Goal: Information Seeking & Learning: Learn about a topic

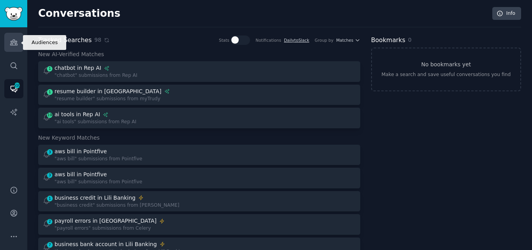
click at [12, 44] on icon "Sidebar" at bounding box center [13, 42] width 7 height 5
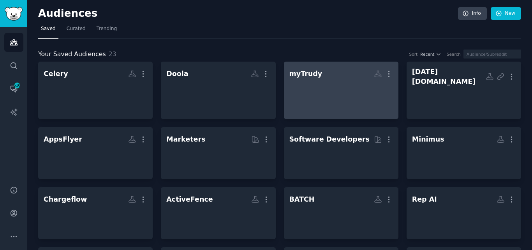
click at [319, 80] on h2 "myTrudy More" at bounding box center [341, 74] width 104 height 14
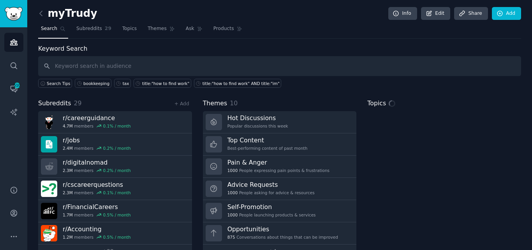
click at [150, 67] on input "text" at bounding box center [279, 66] width 483 height 20
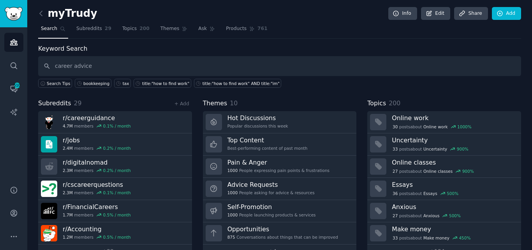
type input "career advice"
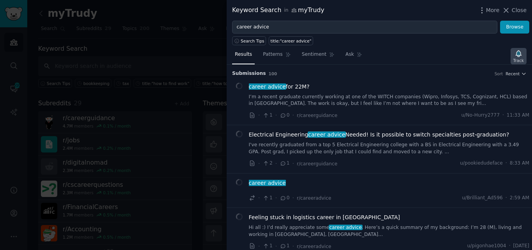
click at [520, 53] on icon "button" at bounding box center [518, 53] width 5 height 6
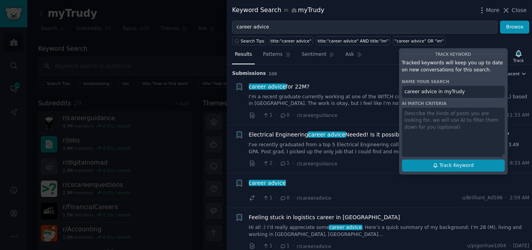
click at [452, 164] on span "Track Keyword" at bounding box center [456, 165] width 34 height 7
type input "career advice in myTrudy"
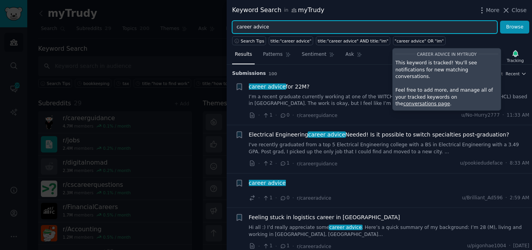
click at [317, 25] on input "career advice" at bounding box center [364, 27] width 265 height 13
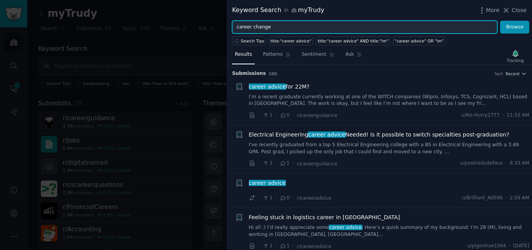
type input "career change"
click at [500, 21] on button "Browse" at bounding box center [514, 27] width 29 height 13
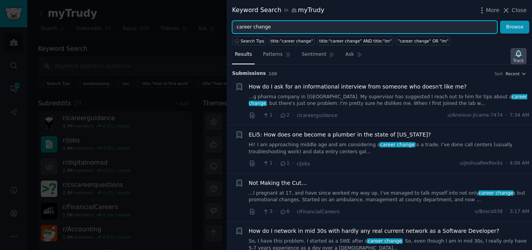
click at [518, 53] on icon "button" at bounding box center [518, 53] width 5 height 6
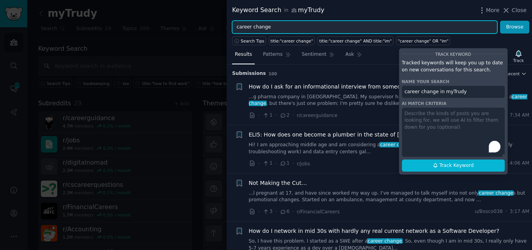
click at [279, 28] on input "career change" at bounding box center [364, 27] width 265 height 13
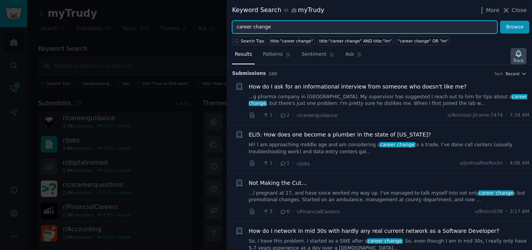
click at [520, 53] on icon "button" at bounding box center [518, 53] width 5 height 6
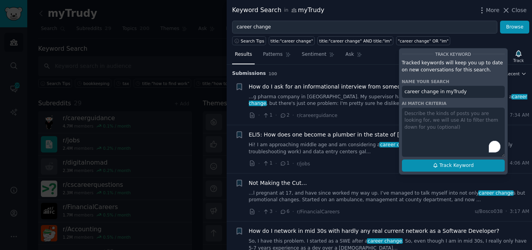
click at [467, 161] on button "Track Keyword" at bounding box center [453, 165] width 103 height 12
type input "career change in myTrudy"
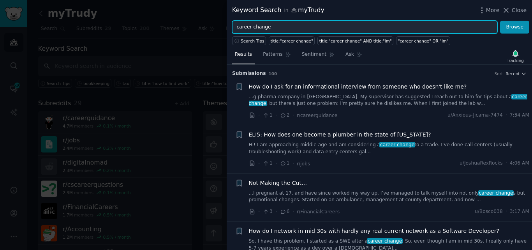
click at [270, 22] on input "career change" at bounding box center [364, 27] width 265 height 13
type input "career guidance"
click at [500, 21] on button "Browse" at bounding box center [514, 27] width 29 height 13
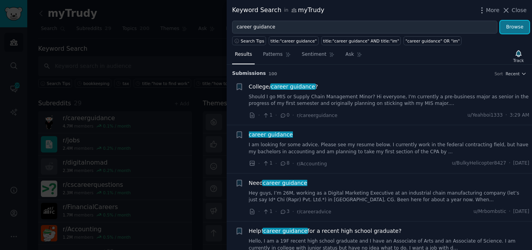
click at [515, 26] on button "Browse" at bounding box center [514, 27] width 29 height 13
click at [521, 56] on icon "button" at bounding box center [518, 53] width 8 height 8
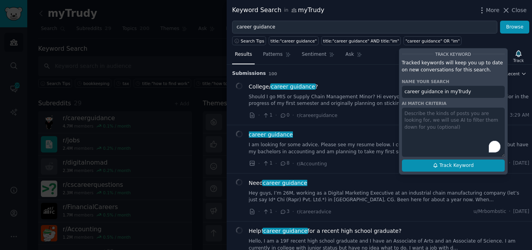
click at [436, 166] on icon at bounding box center [435, 164] width 5 height 5
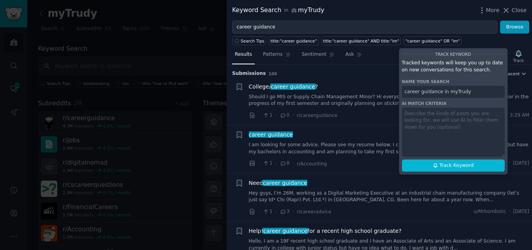
type input "career guidance in myTrudy"
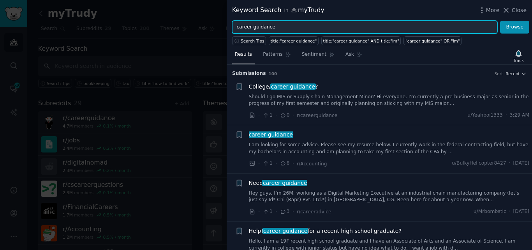
click at [326, 27] on input "career guidance" at bounding box center [364, 27] width 265 height 13
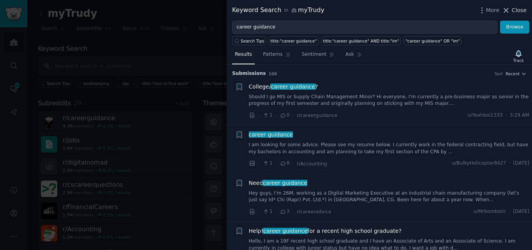
click at [508, 11] on icon at bounding box center [506, 10] width 4 height 4
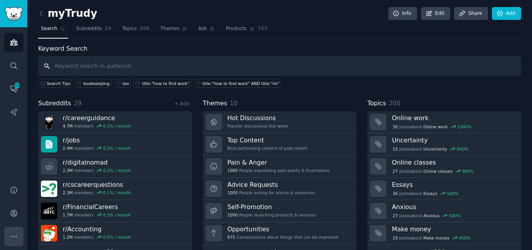
click at [16, 229] on button "More" at bounding box center [13, 236] width 19 height 19
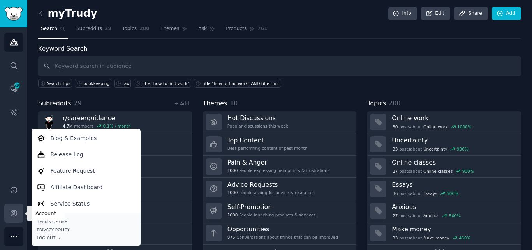
click at [14, 212] on icon "Sidebar" at bounding box center [14, 213] width 8 height 8
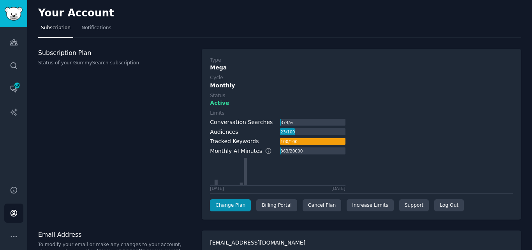
click at [287, 140] on div "100 / 100" at bounding box center [289, 141] width 18 height 7
click at [87, 25] on span "Notifications" at bounding box center [96, 28] width 30 height 7
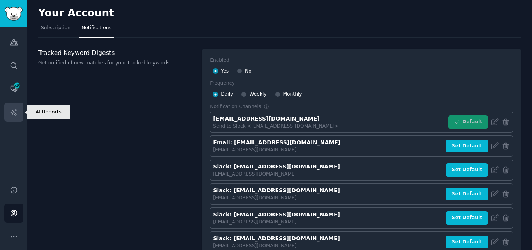
click at [13, 114] on icon "Sidebar" at bounding box center [14, 112] width 8 height 8
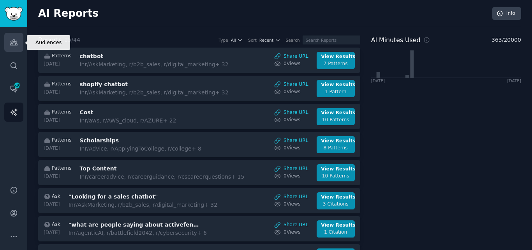
click at [13, 42] on icon "Sidebar" at bounding box center [13, 42] width 7 height 5
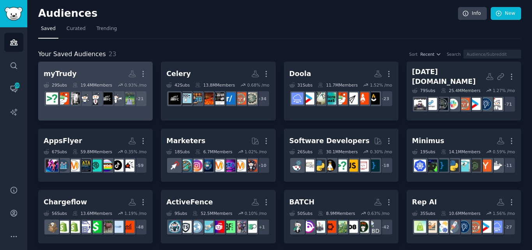
click at [80, 69] on h2 "myTrudy More" at bounding box center [96, 74] width 104 height 14
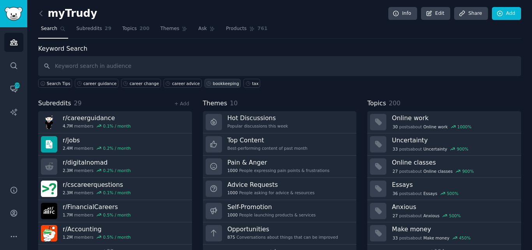
click at [213, 83] on div "bookkeeping" at bounding box center [226, 83] width 26 height 5
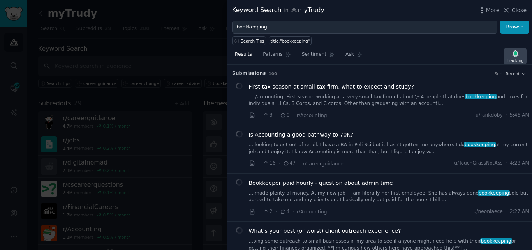
click at [516, 57] on icon "button" at bounding box center [515, 53] width 8 height 8
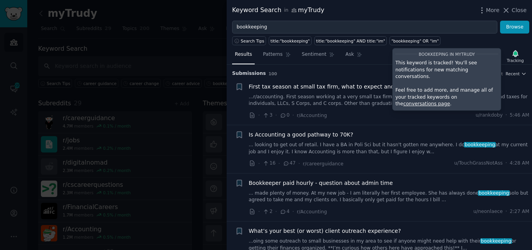
click at [450, 101] on link "conversations page" at bounding box center [426, 103] width 47 height 5
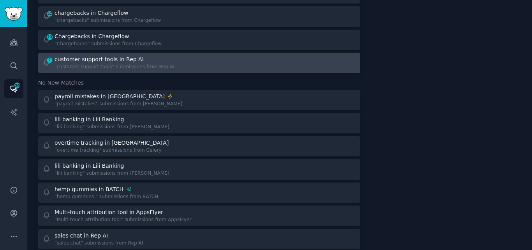
scroll to position [551, 0]
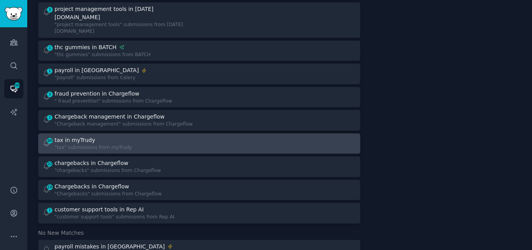
click at [144, 136] on div "49 tax in myTrudy "tax" submissions from myTrudy" at bounding box center [117, 143] width 151 height 15
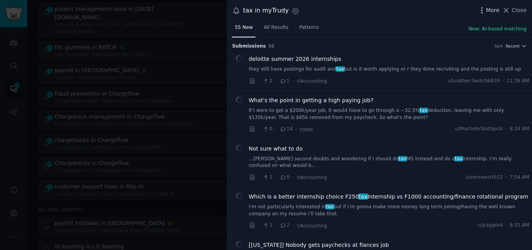
click at [484, 11] on icon "button" at bounding box center [482, 10] width 8 height 8
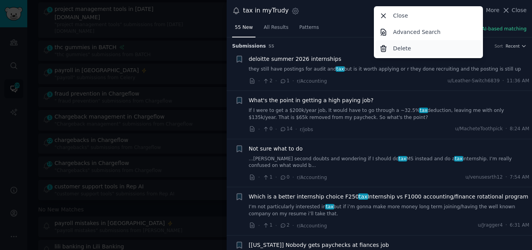
click at [416, 46] on div "Delete" at bounding box center [428, 48] width 106 height 16
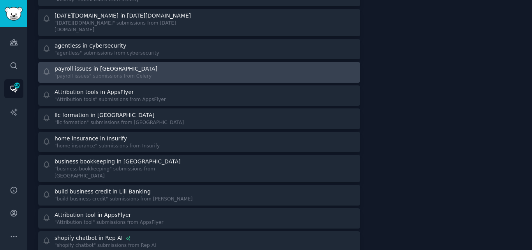
scroll to position [1591, 0]
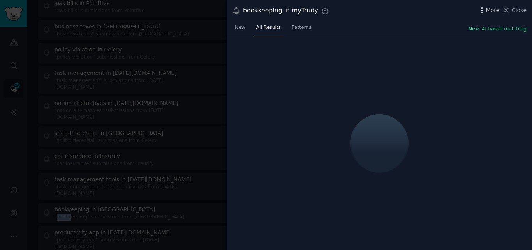
click at [482, 13] on icon "button" at bounding box center [482, 10] width 8 height 8
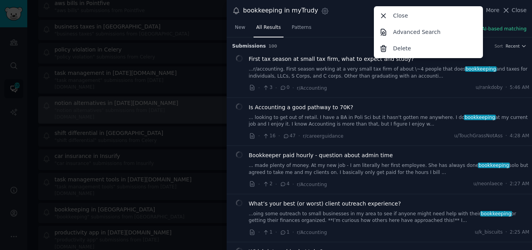
drag, startPoint x: 416, startPoint y: 51, endPoint x: 299, endPoint y: 38, distance: 117.6
click at [416, 51] on div "Delete" at bounding box center [428, 48] width 106 height 16
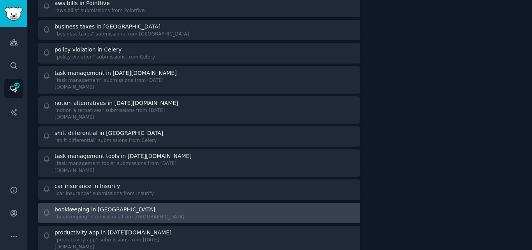
scroll to position [1243, 0]
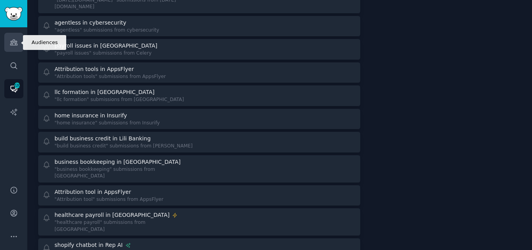
click at [11, 43] on icon "Sidebar" at bounding box center [13, 42] width 7 height 5
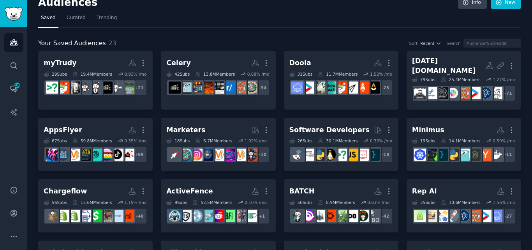
scroll to position [8, 0]
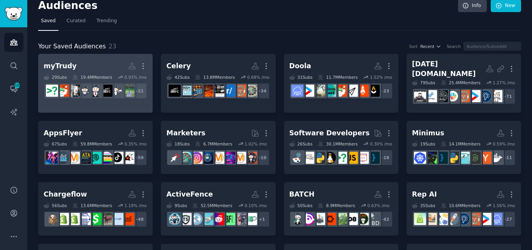
click at [84, 74] on div "19.4M Members" at bounding box center [92, 76] width 40 height 5
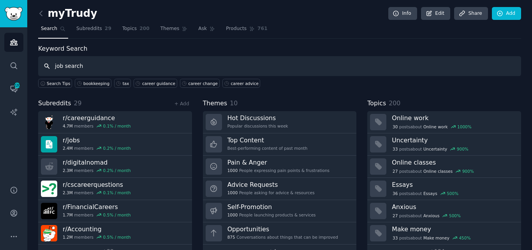
type input "job search"
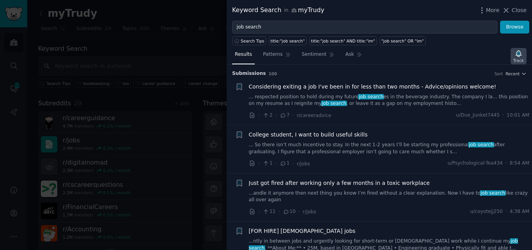
click at [516, 51] on icon "button" at bounding box center [518, 53] width 8 height 8
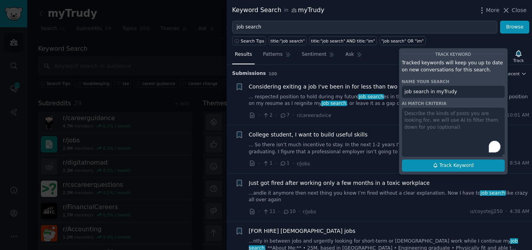
click at [457, 166] on span "Track Keyword" at bounding box center [456, 165] width 34 height 7
type input "job search in myTrudy"
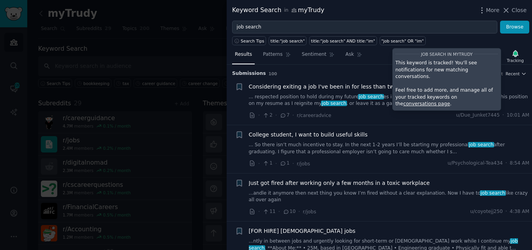
click at [64, 63] on div at bounding box center [266, 125] width 532 height 250
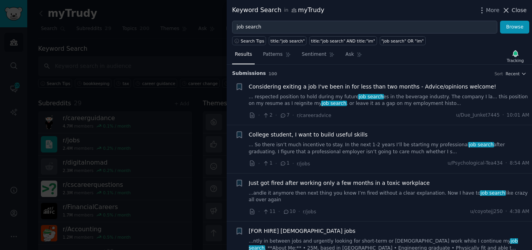
click at [513, 11] on span "Close" at bounding box center [519, 10] width 15 height 8
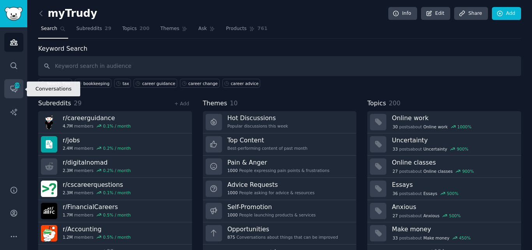
click at [10, 90] on icon "Sidebar" at bounding box center [14, 89] width 8 height 8
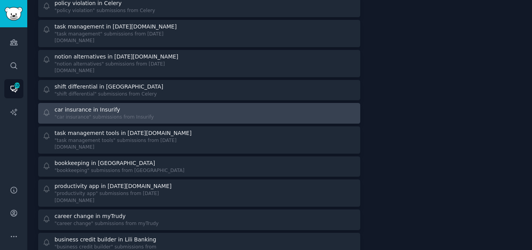
scroll to position [2190, 0]
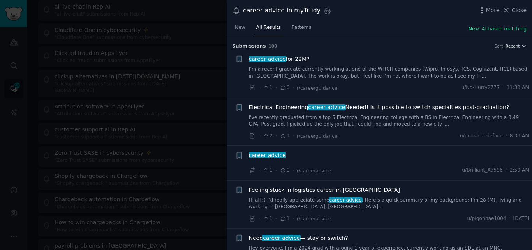
click at [432, 69] on link "I’m a recent graduate currently working at one of the WITCH companies (Wipro, I…" at bounding box center [389, 73] width 281 height 14
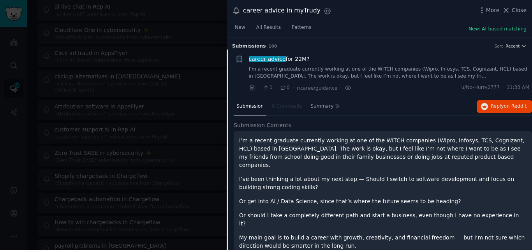
scroll to position [12, 0]
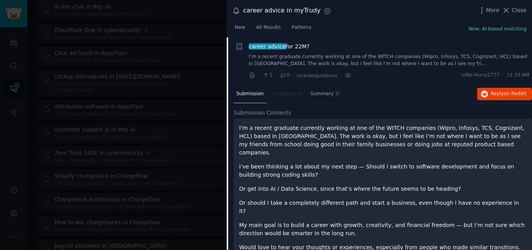
click at [285, 46] on span "career advice for 22M?" at bounding box center [279, 46] width 61 height 8
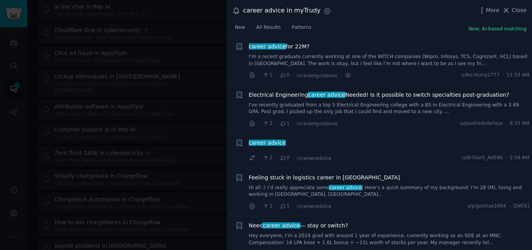
click at [340, 107] on link "I've recently graduated from a top 5 Electrical Engineering college with a BS i…" at bounding box center [389, 109] width 281 height 14
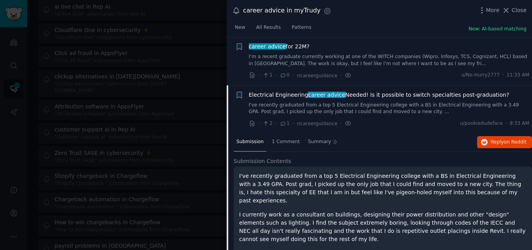
scroll to position [60, 0]
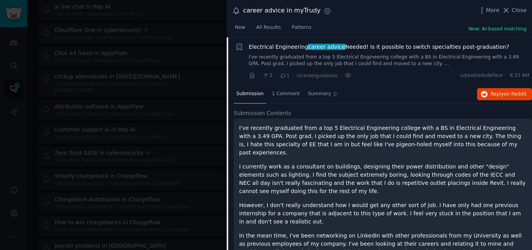
click at [287, 46] on span "Electrical Engineering career advice Needed! Is it possible to switch specialti…" at bounding box center [379, 47] width 261 height 8
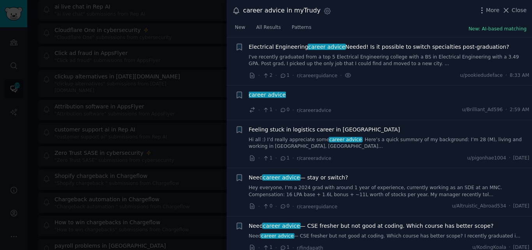
drag, startPoint x: 296, startPoint y: 180, endPoint x: 305, endPoint y: 193, distance: 16.4
click at [305, 193] on link "Hey everyone, I’m a 2024 grad with around 1 year of experience, currently worki…" at bounding box center [389, 191] width 281 height 14
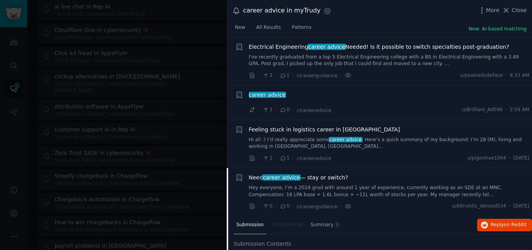
scroll to position [191, 0]
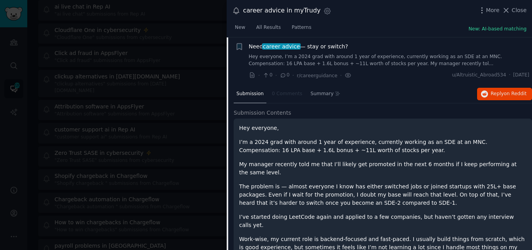
click at [301, 46] on span "Need career advice — stay or switch?" at bounding box center [298, 46] width 99 height 8
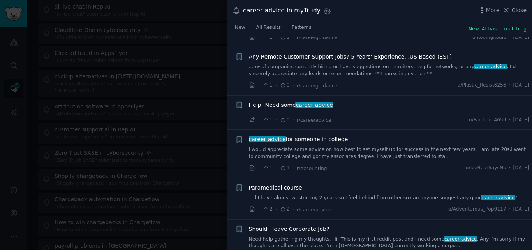
scroll to position [368, 0]
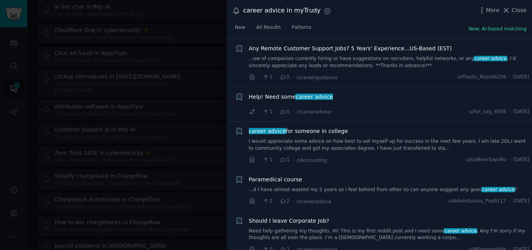
click at [306, 104] on div "Help! Need some career advice · 1 · 0 · r/careeradvice u/Far_Leg_4659 · [DATE]" at bounding box center [389, 104] width 281 height 23
click at [295, 96] on span "career advice" at bounding box center [314, 96] width 39 height 6
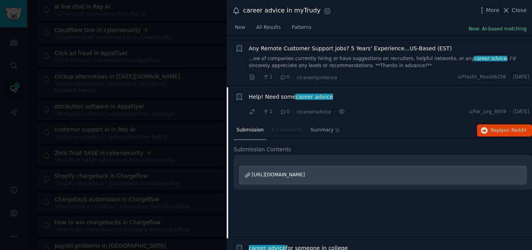
scroll to position [418, 0]
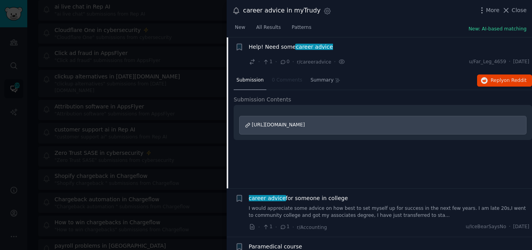
click at [268, 46] on span "Help! Need some career advice" at bounding box center [291, 47] width 84 height 8
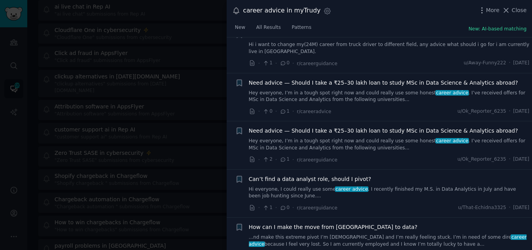
scroll to position [611, 0]
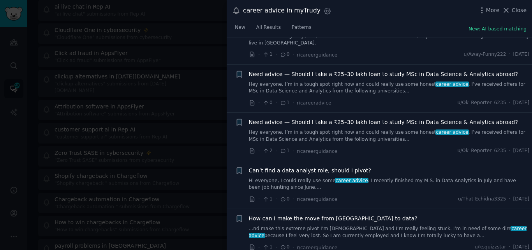
click at [322, 177] on link "Hi everyone, I could really use some career advice . I recently finished my M.S…" at bounding box center [389, 184] width 281 height 14
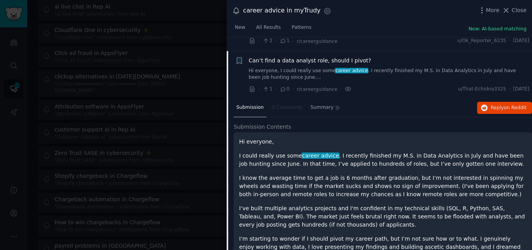
scroll to position [727, 0]
